Goal: Task Accomplishment & Management: Use online tool/utility

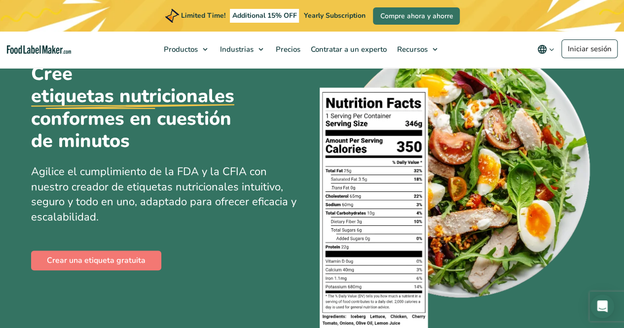
scroll to position [65, 0]
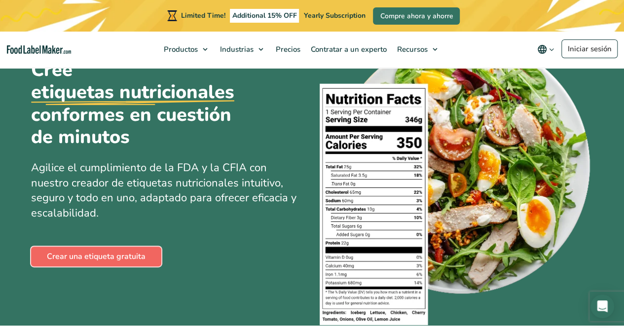
click at [76, 259] on link "Crear una etiqueta gratuita" at bounding box center [96, 257] width 130 height 20
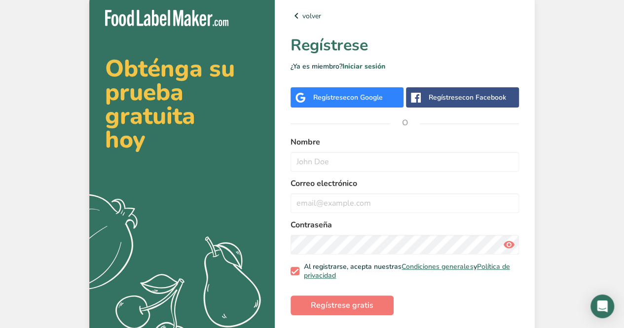
click at [340, 104] on div "Regístrese con Google" at bounding box center [346, 97] width 113 height 20
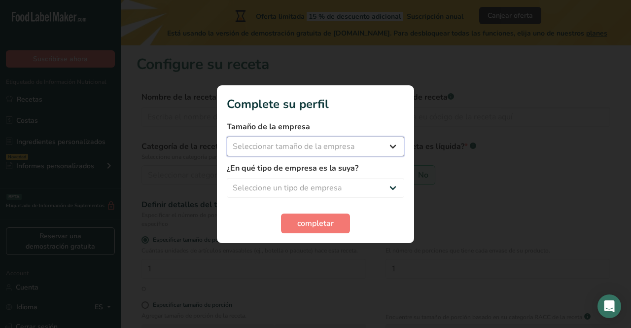
click at [338, 143] on select "Seleccionar tamaño de la empresa Menos de 10 empleados De 10 a 50 empleados De …" at bounding box center [315, 147] width 177 height 20
select select "1"
click at [227, 137] on select "Seleccionar tamaño de la empresa Menos de 10 empleados De 10 a 50 empleados De …" at bounding box center [315, 147] width 177 height 20
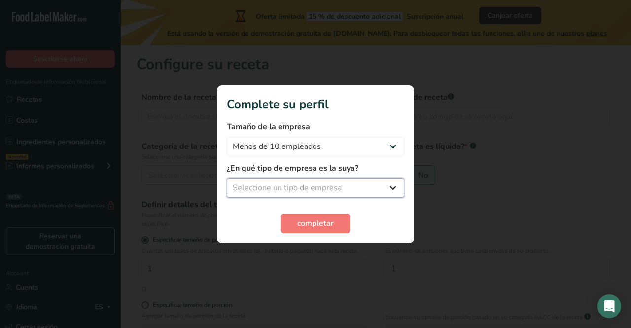
click at [353, 188] on select "Seleccione un tipo de empresa Fabricante de alimentos envasados Restaurante y c…" at bounding box center [315, 188] width 177 height 20
select select "1"
click at [227, 178] on select "Seleccione un tipo de empresa Fabricante de alimentos envasados Restaurante y c…" at bounding box center [315, 188] width 177 height 20
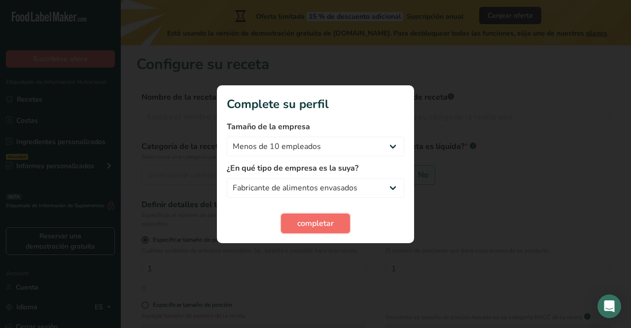
click at [316, 227] on span "completar" at bounding box center [315, 223] width 36 height 12
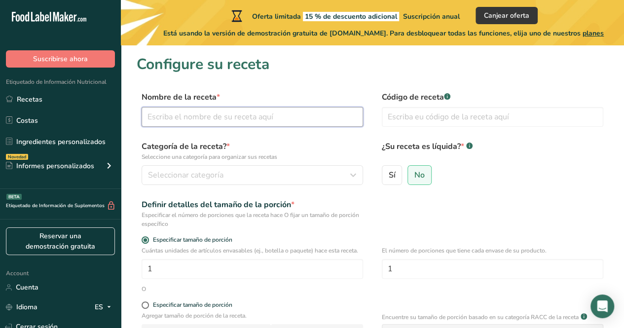
click at [247, 117] on input "text" at bounding box center [252, 117] width 221 height 20
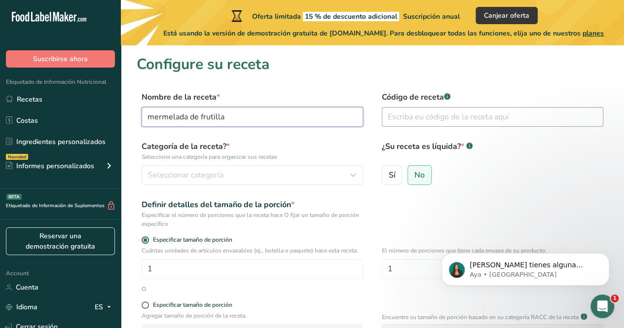
type input "mermelada de frutilla"
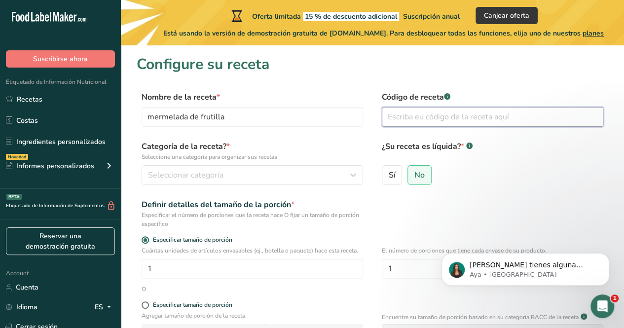
click at [428, 116] on input "text" at bounding box center [492, 117] width 221 height 20
type input "00000001"
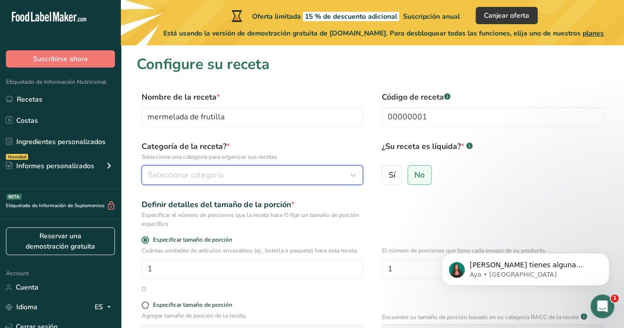
click at [263, 174] on div "Seleccionar categoría" at bounding box center [249, 175] width 203 height 12
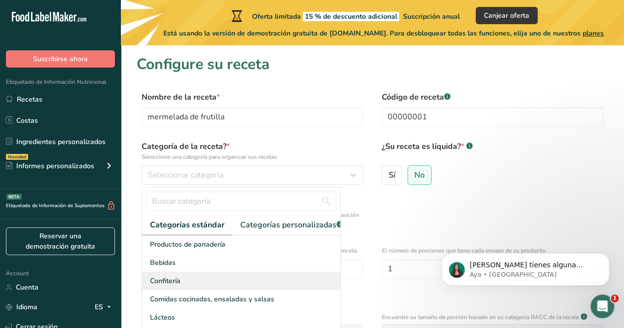
click at [282, 286] on div "Confitería" at bounding box center [241, 281] width 198 height 18
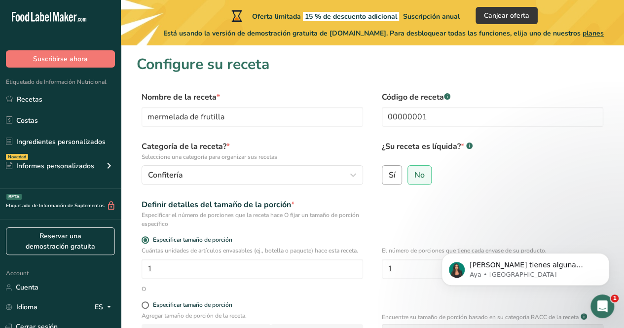
click at [390, 175] on span "Sí" at bounding box center [392, 175] width 7 height 10
click at [389, 175] on input "Sí" at bounding box center [385, 175] width 6 height 6
radio input "true"
radio input "false"
select select "22"
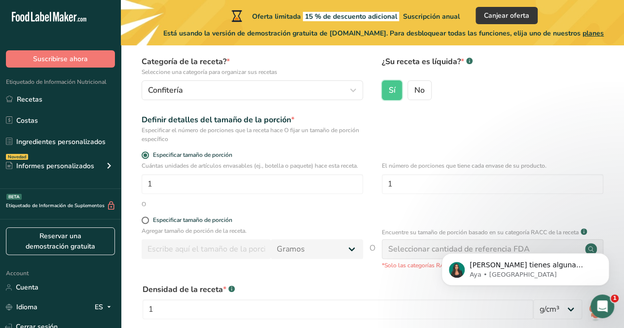
scroll to position [86, 0]
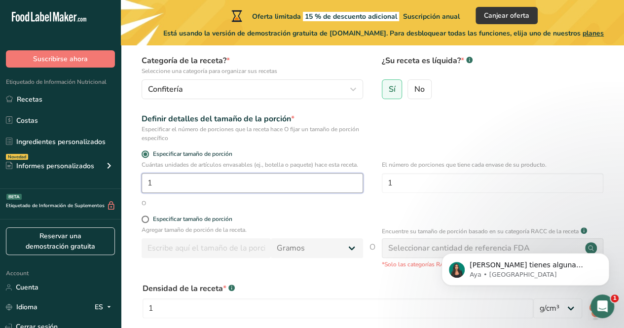
click at [271, 180] on input "1" at bounding box center [252, 183] width 221 height 20
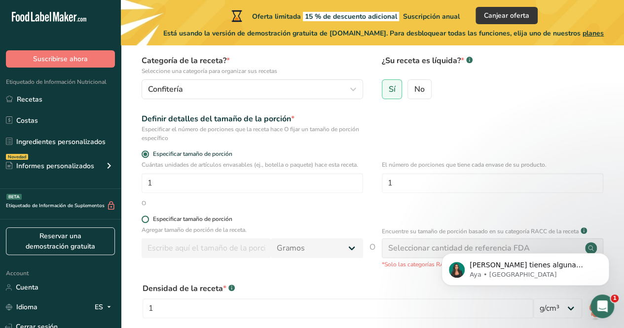
click at [142, 221] on label "Especificar tamaño de porción" at bounding box center [252, 218] width 221 height 7
click at [142, 221] on input "Especificar tamaño de porción" at bounding box center [145, 219] width 6 height 6
radio input "true"
radio input "false"
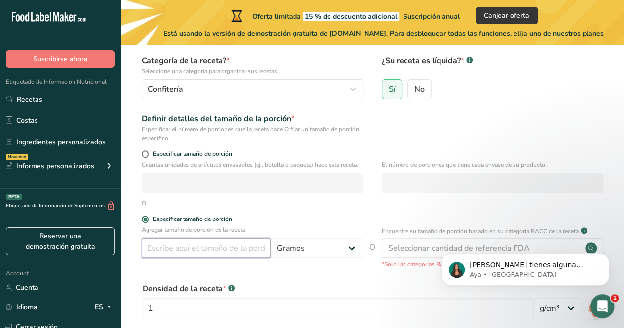
click at [242, 255] on input "number" at bounding box center [206, 248] width 129 height 20
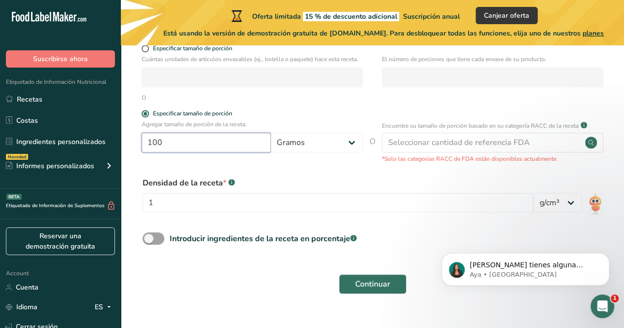
scroll to position [192, 0]
type input "100"
click at [367, 288] on span "Continuar" at bounding box center [372, 283] width 35 height 12
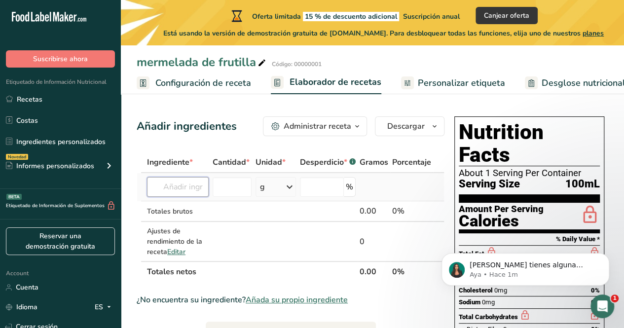
click at [179, 194] on input "text" at bounding box center [178, 187] width 62 height 20
type input "frutilla"
click at [230, 182] on input "number" at bounding box center [232, 187] width 39 height 20
click at [194, 184] on input "text" at bounding box center [178, 187] width 62 height 20
type input "frutilla"
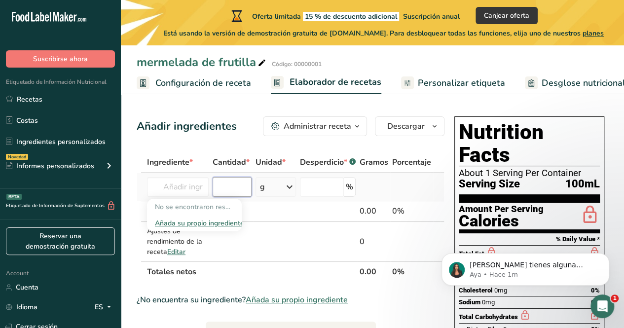
click at [220, 184] on input "number" at bounding box center [232, 187] width 39 height 20
type input "500"
click at [310, 185] on input "number" at bounding box center [322, 187] width 44 height 20
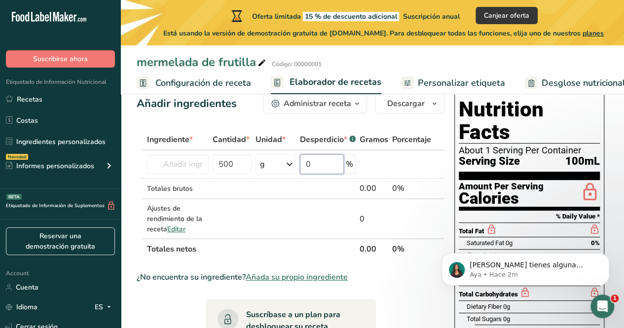
scroll to position [19, 0]
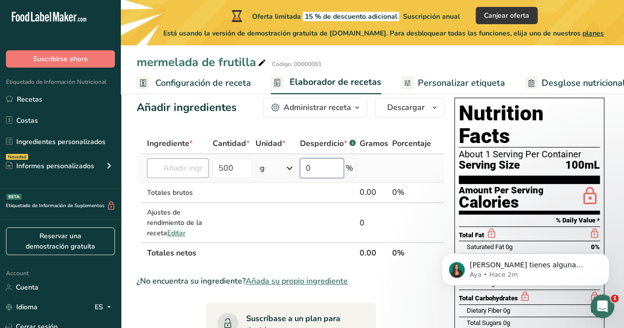
type input "0"
click at [187, 171] on input "text" at bounding box center [178, 168] width 62 height 20
type input "frutilla"
click at [214, 205] on div "Añada su propio ingrediente" at bounding box center [194, 204] width 79 height 10
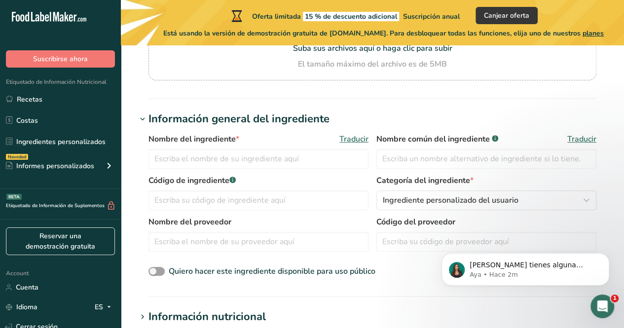
scroll to position [140, 0]
